Goal: Task Accomplishment & Management: Use online tool/utility

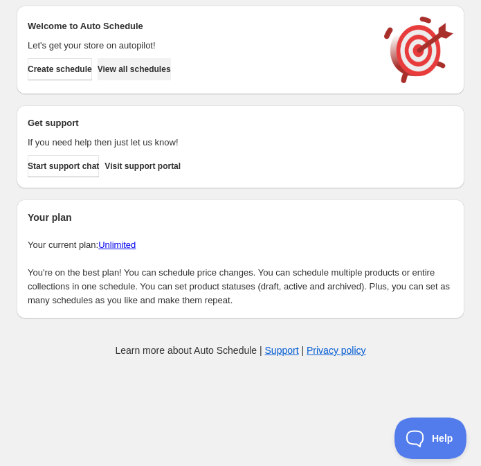
click at [154, 75] on button "View all schedules" at bounding box center [134, 69] width 73 height 22
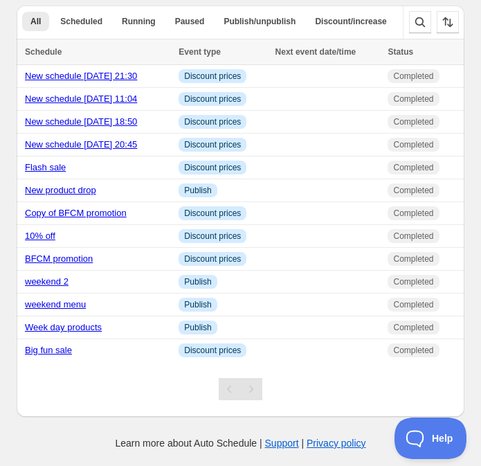
click at [218, 1] on div "All Scheduled Running Paused Publish/unpublish Discount/increase More views All…" at bounding box center [235, 205] width 459 height 422
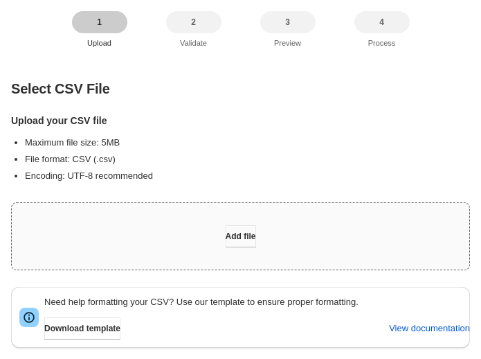
click at [251, 235] on span "Add file" at bounding box center [241, 235] width 30 height 11
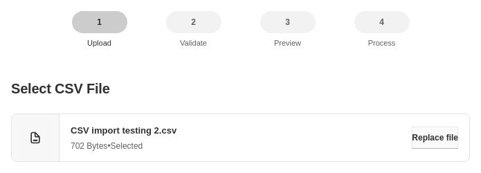
click at [424, 130] on button "Replace file" at bounding box center [435, 138] width 46 height 22
click at [439, 143] on button "Replace file" at bounding box center [435, 138] width 46 height 22
click at [412, 135] on span "Replace file" at bounding box center [435, 137] width 46 height 11
click at [441, 133] on span "Replace file" at bounding box center [435, 137] width 46 height 11
click at [431, 128] on button "Replace file" at bounding box center [435, 138] width 46 height 22
